Goal: Task Accomplishment & Management: Use online tool/utility

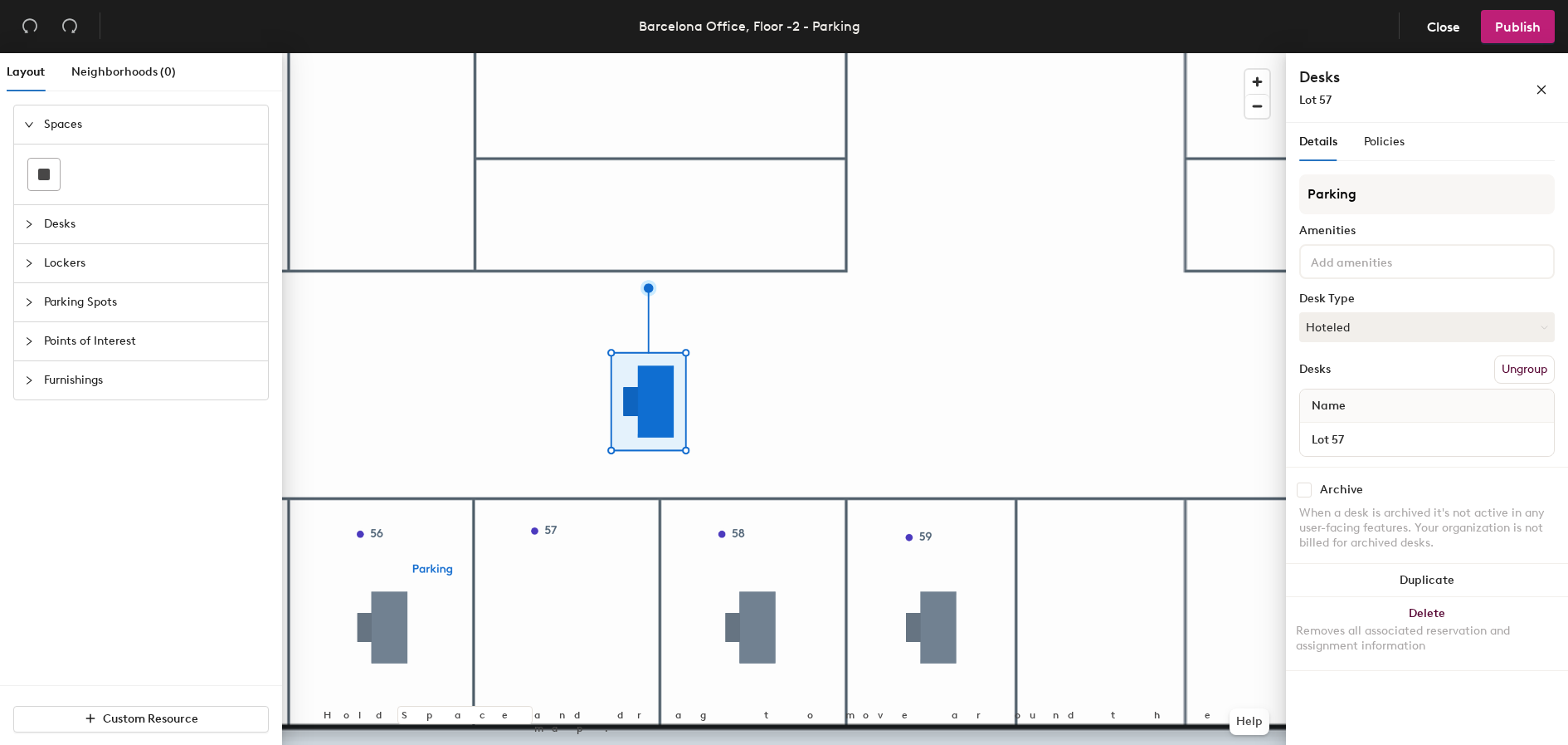
click at [115, 294] on span "Parking Spots" at bounding box center [151, 302] width 214 height 38
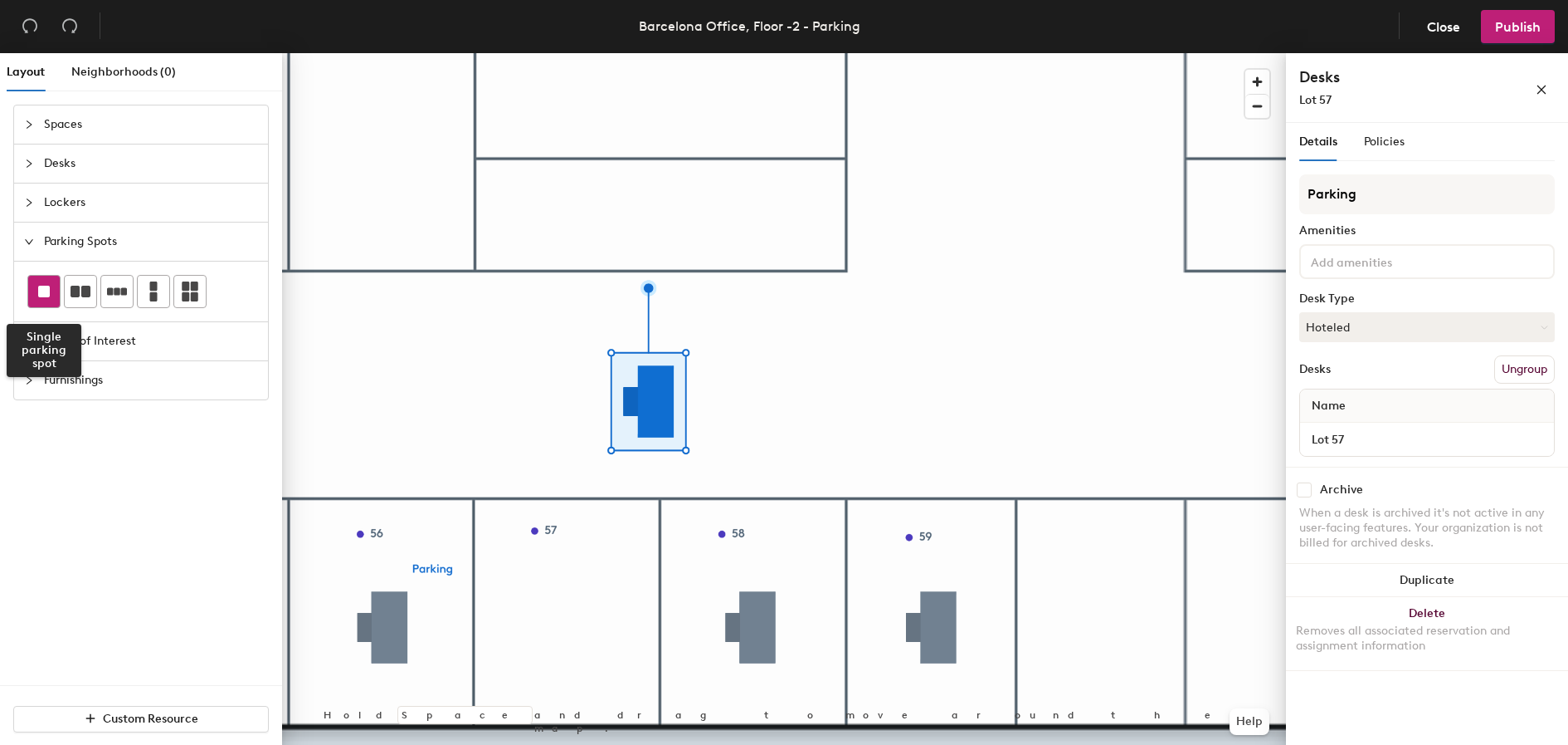
click at [42, 291] on rect at bounding box center [44, 291] width 12 height 12
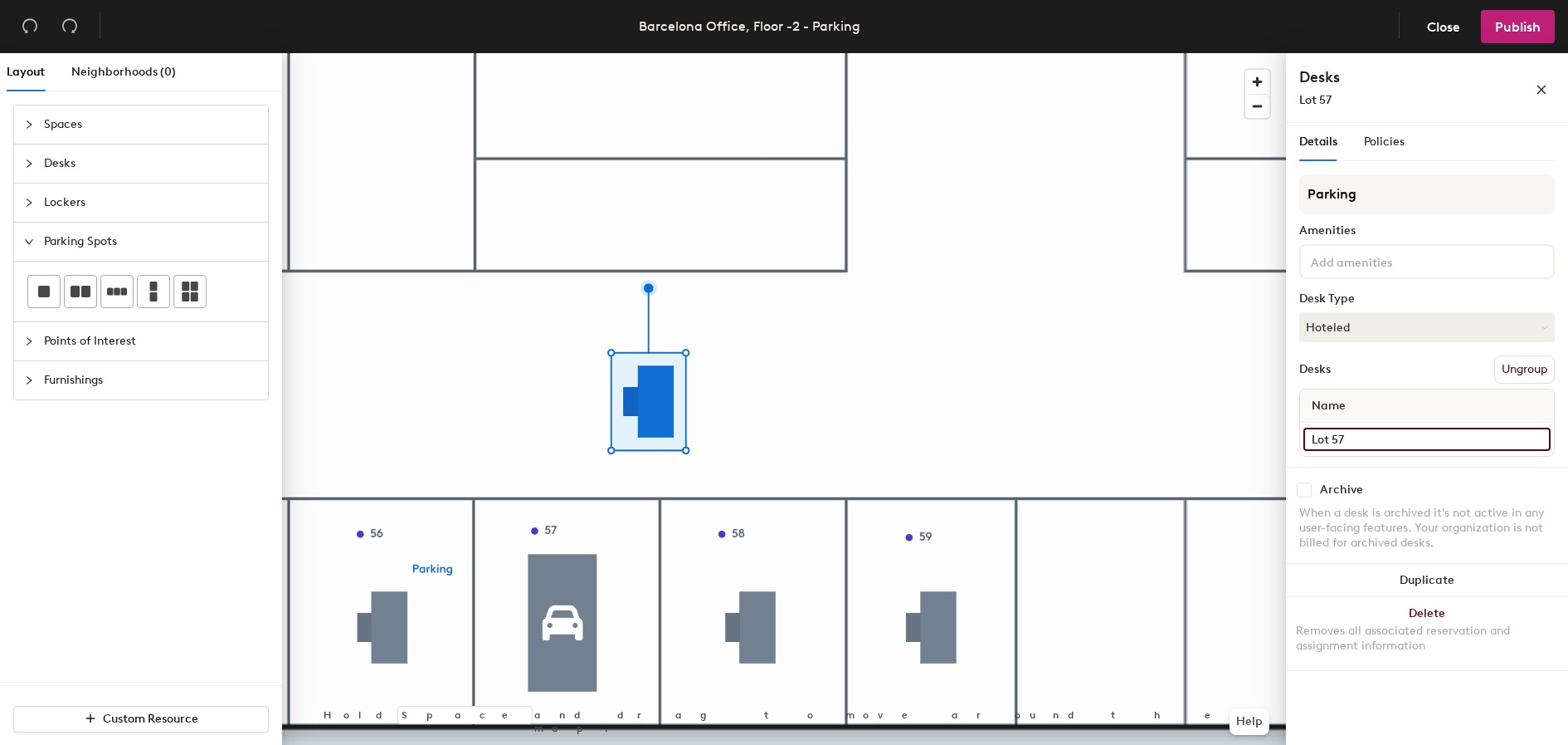
click at [1343, 438] on input "Lot 57" at bounding box center [1427, 438] width 247 height 23
click at [565, 54] on div at bounding box center [784, 54] width 1004 height 0
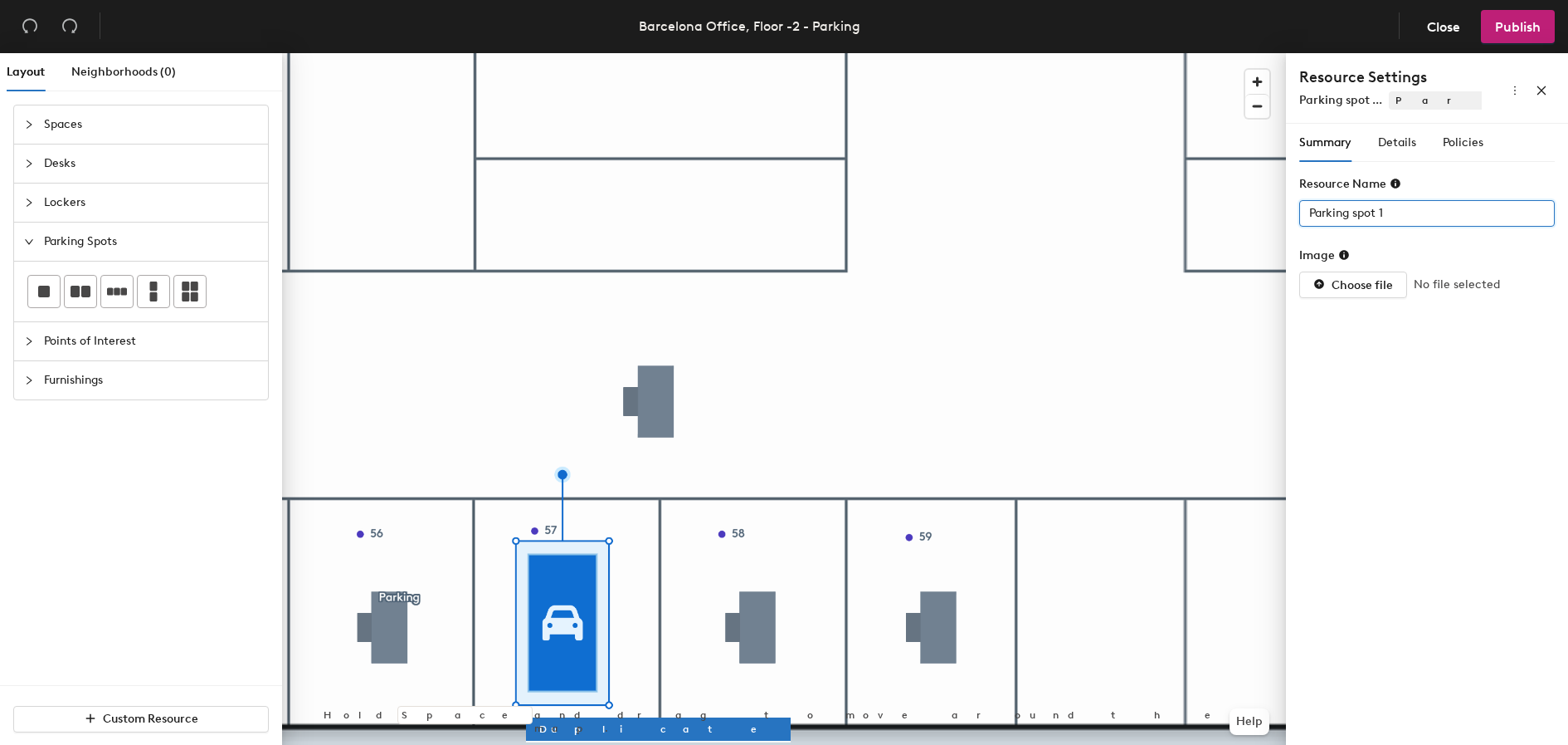
drag, startPoint x: 1389, startPoint y: 212, endPoint x: 1299, endPoint y: 212, distance: 90.0
click at [1300, 212] on input "Parking spot 1" at bounding box center [1427, 213] width 256 height 26
paste input "Lot 57"
type input "Lot 57"
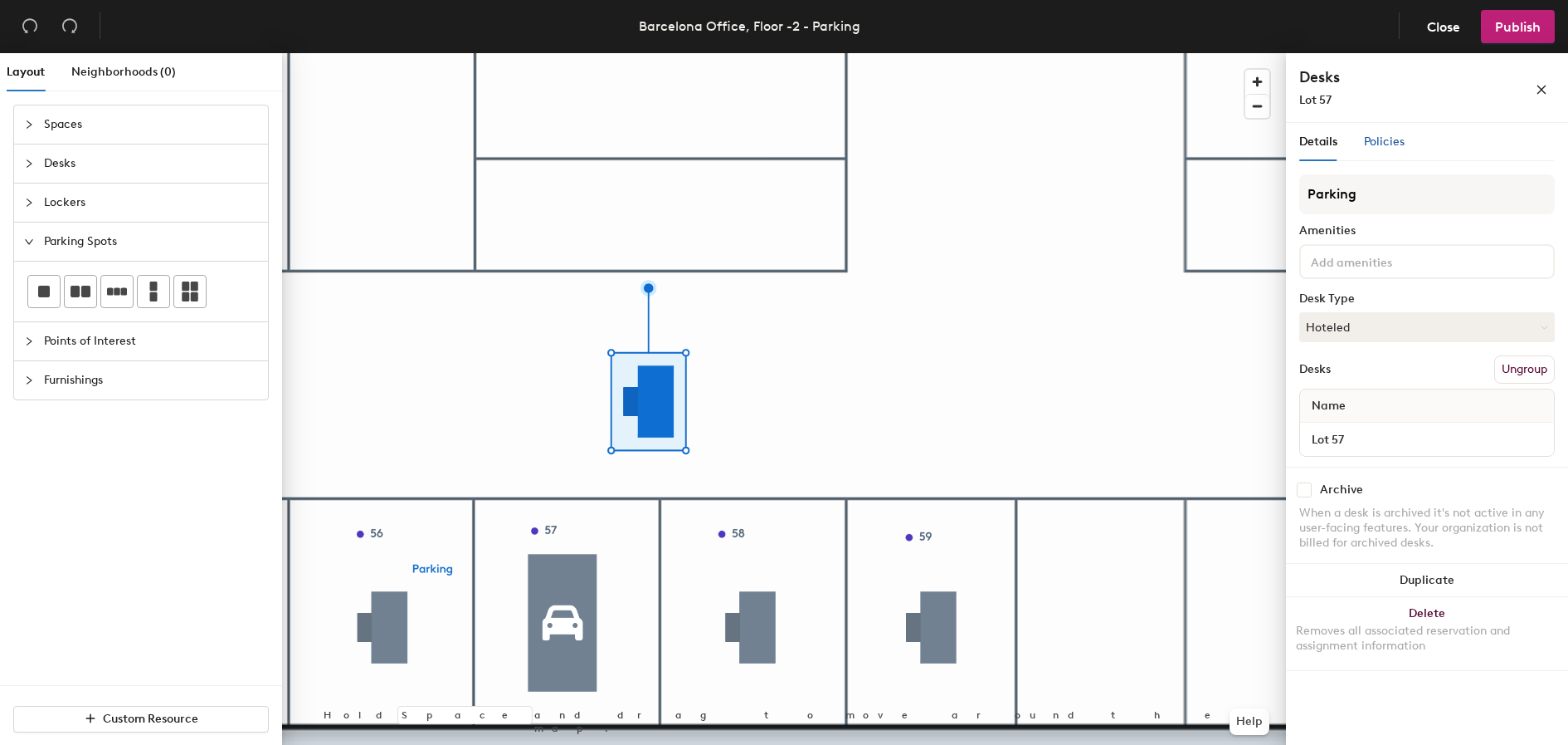
click at [1379, 140] on span "Policies" at bounding box center [1385, 141] width 41 height 14
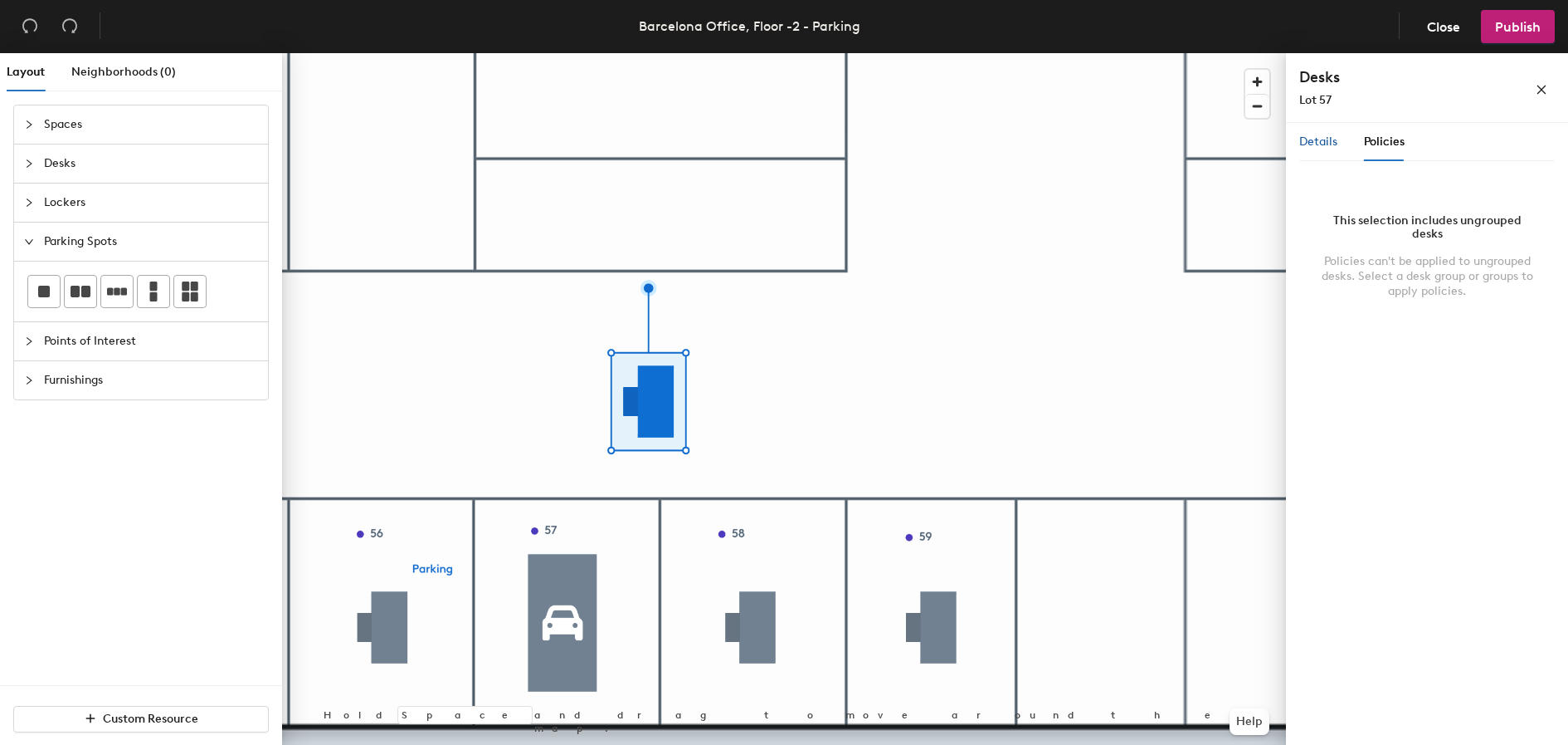
click at [1318, 142] on span "Details" at bounding box center [1318, 141] width 38 height 14
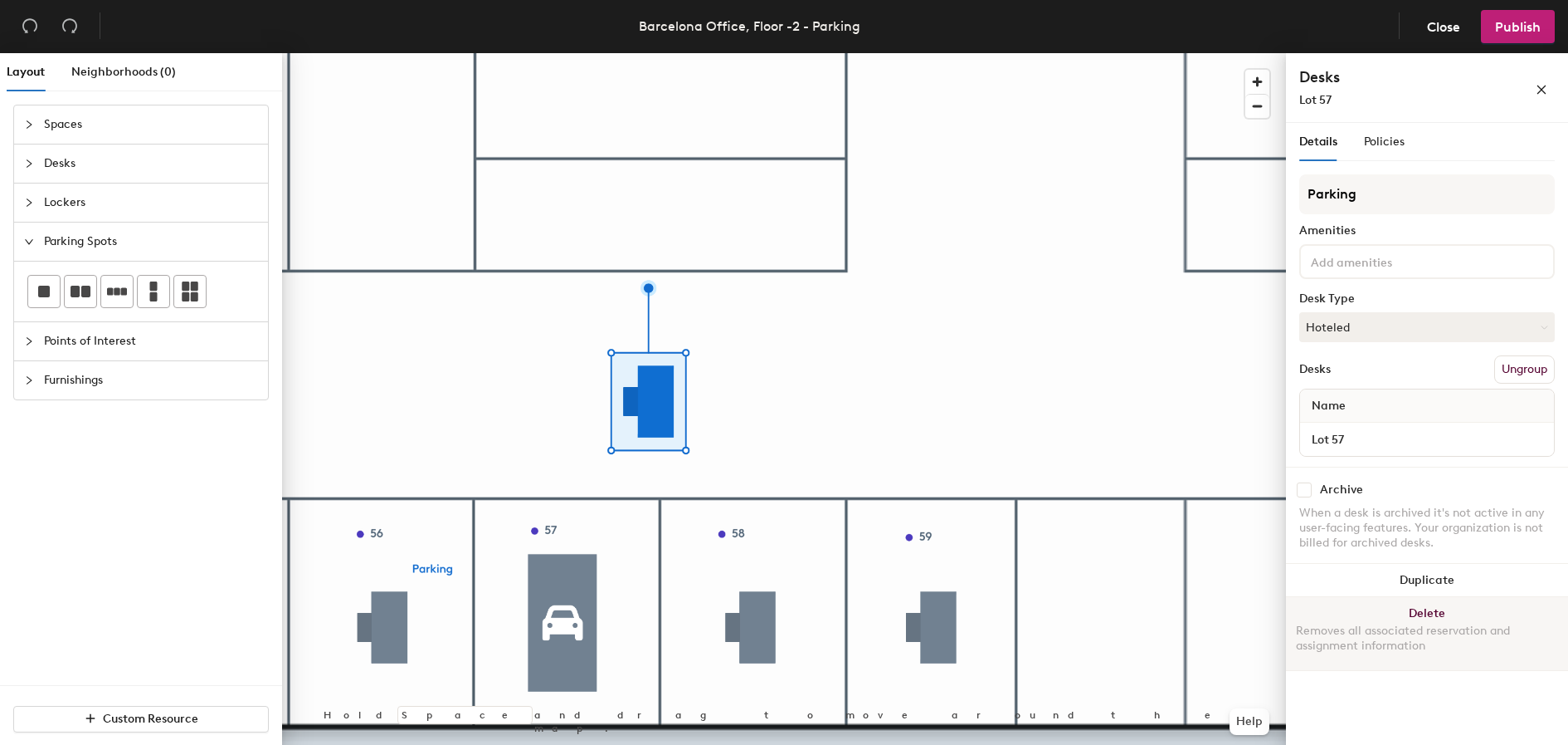
click at [1474, 641] on div "Removes all associated reservation and assignment information" at bounding box center [1427, 638] width 262 height 30
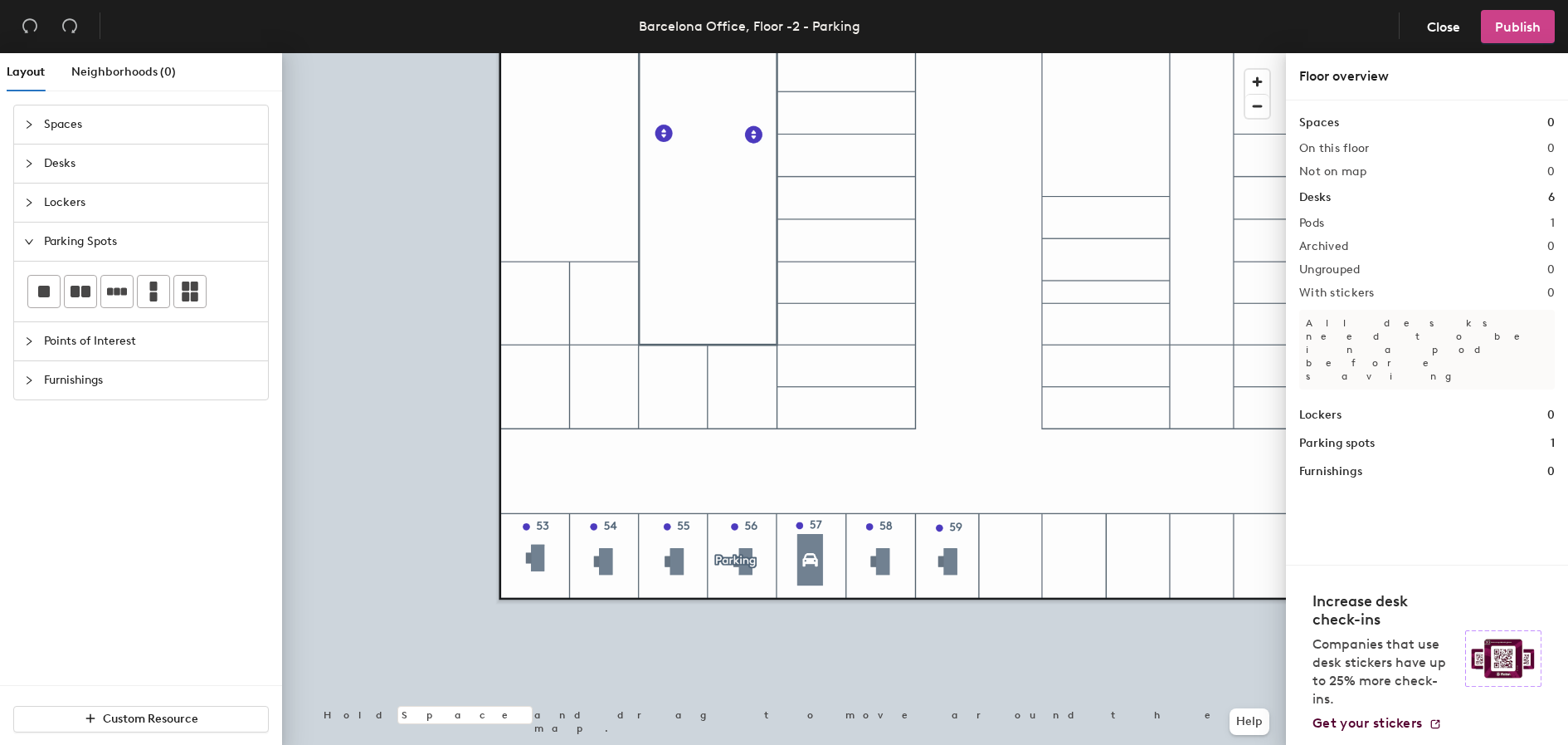
click at [1500, 28] on span "Publish" at bounding box center [1518, 26] width 46 height 16
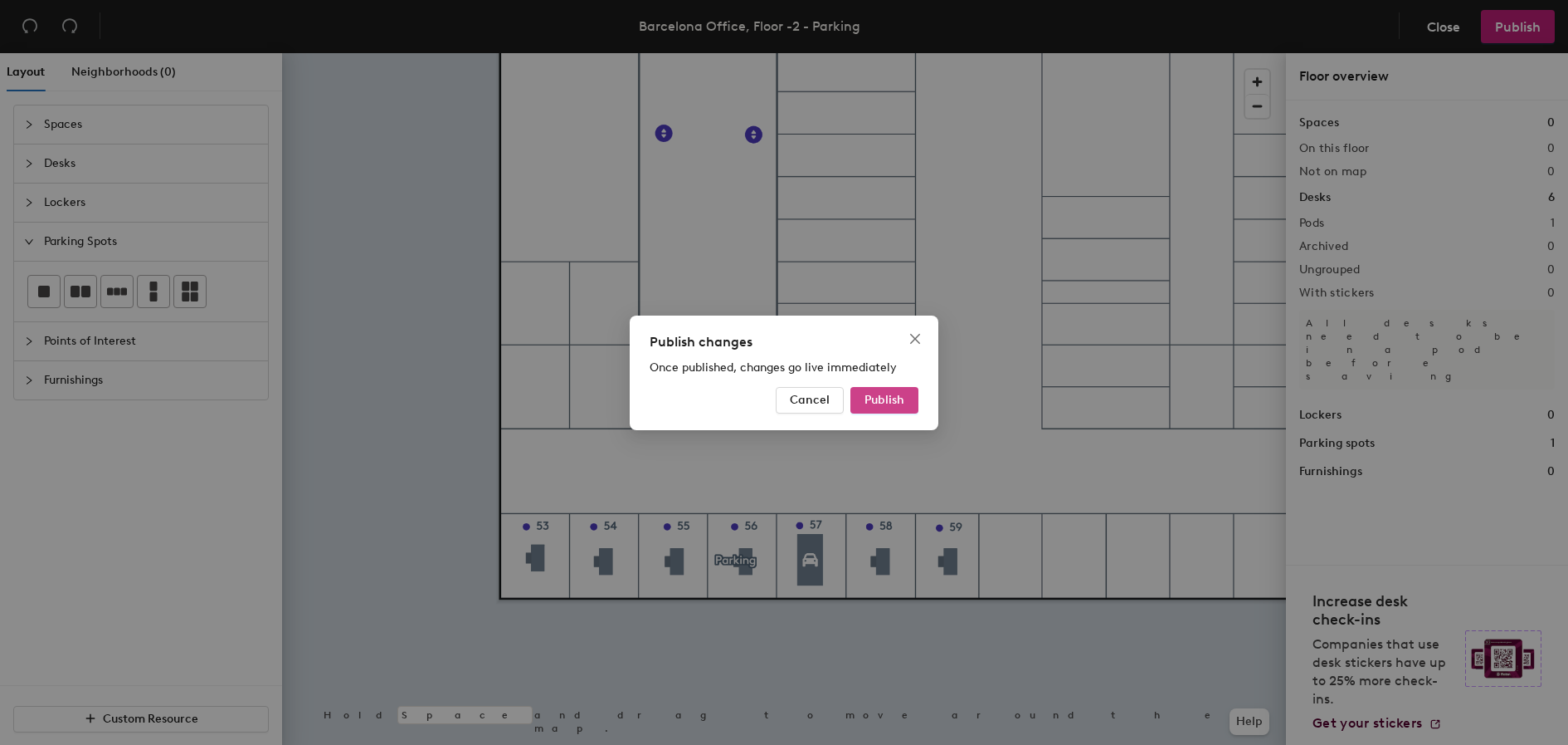
click at [884, 402] on span "Publish" at bounding box center [884, 399] width 40 height 14
